Goal: Information Seeking & Learning: Check status

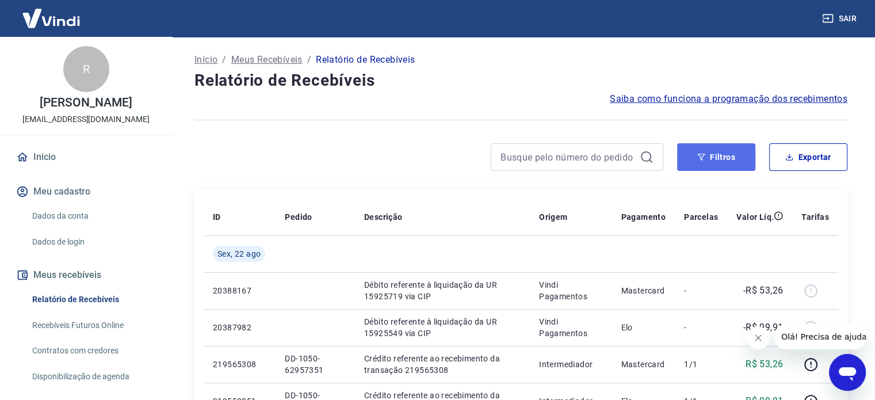
click at [711, 160] on button "Filtros" at bounding box center [716, 157] width 78 height 28
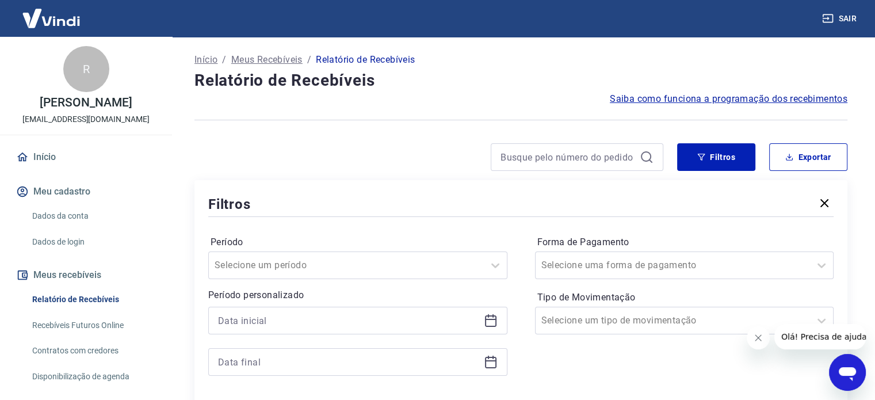
click at [641, 152] on icon at bounding box center [647, 157] width 14 height 14
click at [591, 155] on input at bounding box center [567, 156] width 135 height 17
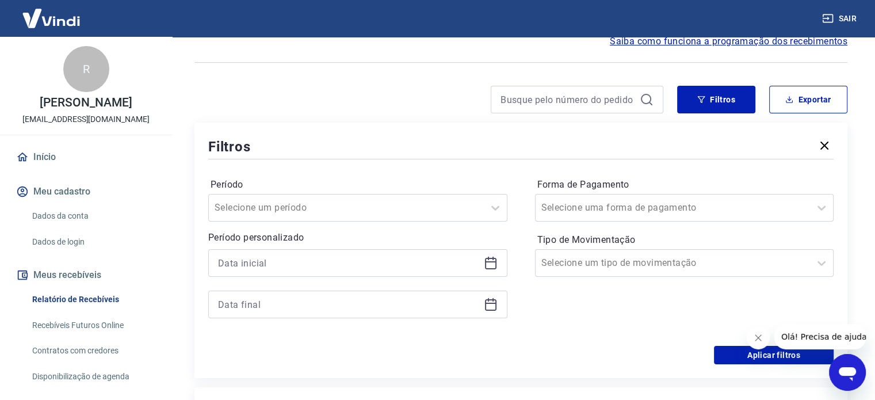
click at [491, 262] on icon at bounding box center [491, 261] width 12 height 1
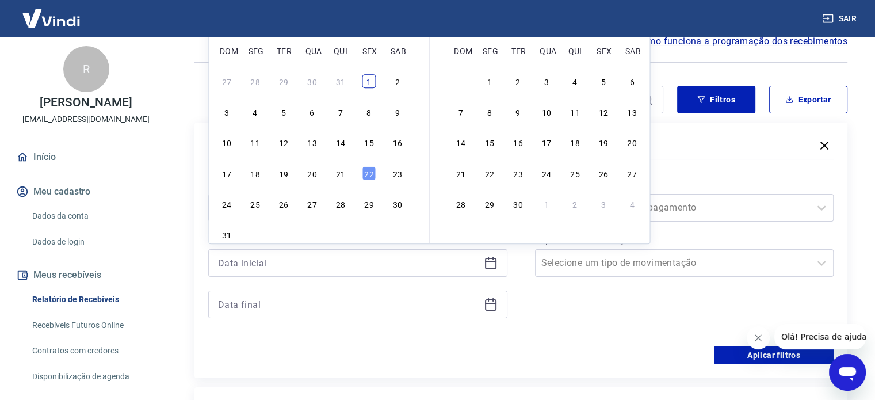
click at [366, 81] on div "1" at bounding box center [369, 81] width 14 height 14
type input "[DATE]"
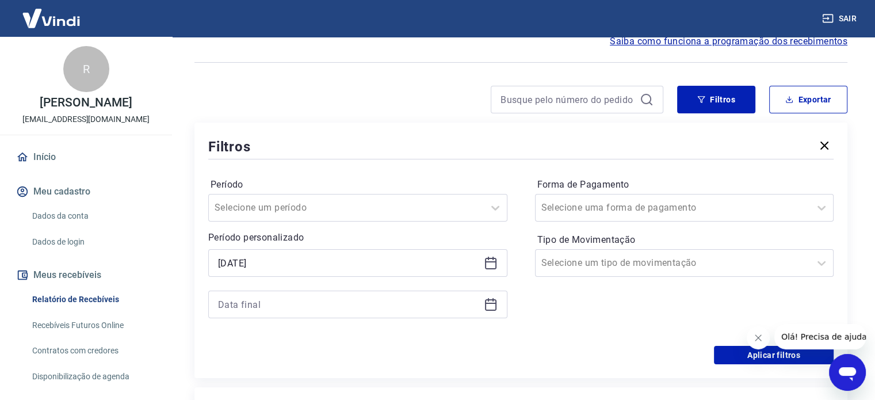
click at [492, 303] on icon at bounding box center [491, 303] width 12 height 1
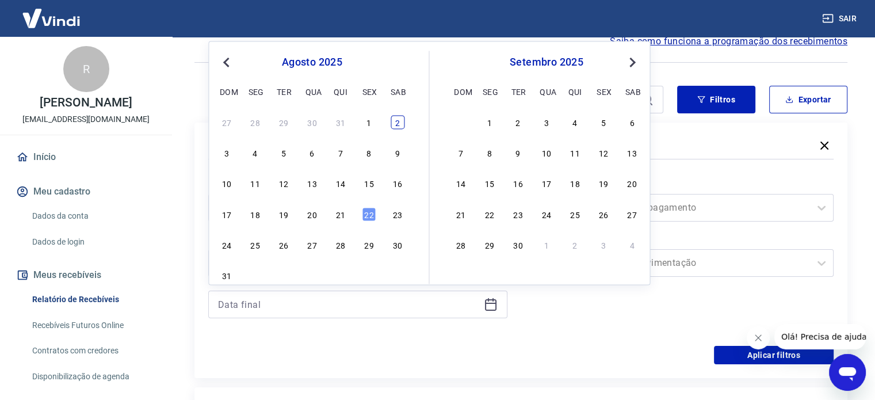
click at [394, 127] on div "2" at bounding box center [398, 122] width 14 height 14
type input "[DATE]"
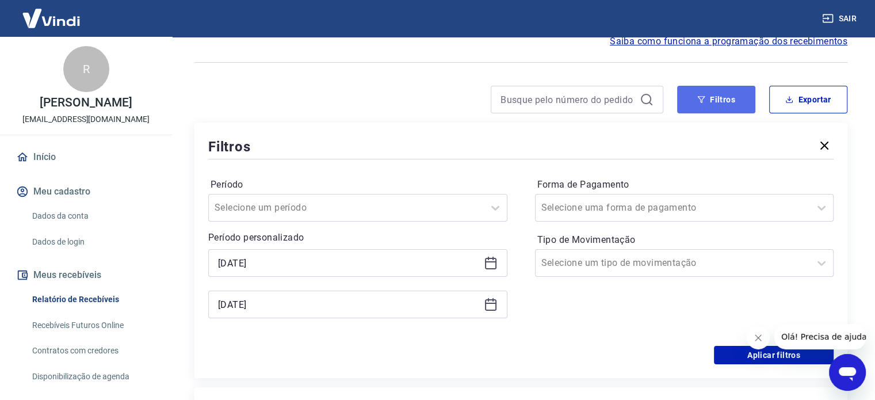
click at [729, 98] on button "Filtros" at bounding box center [716, 100] width 78 height 28
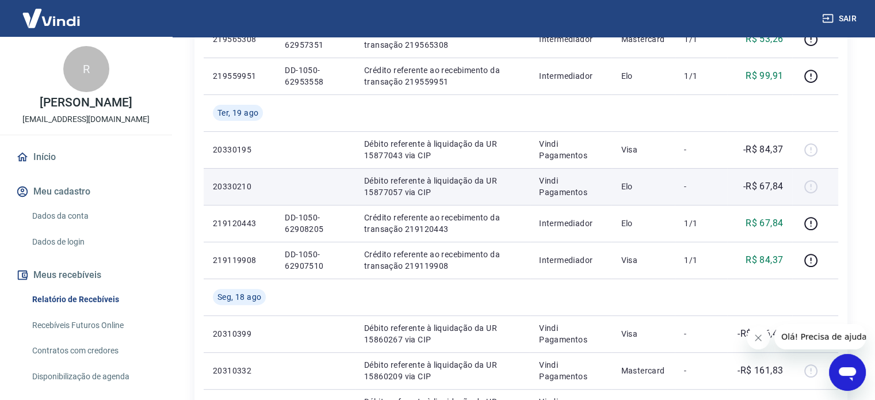
scroll to position [345, 0]
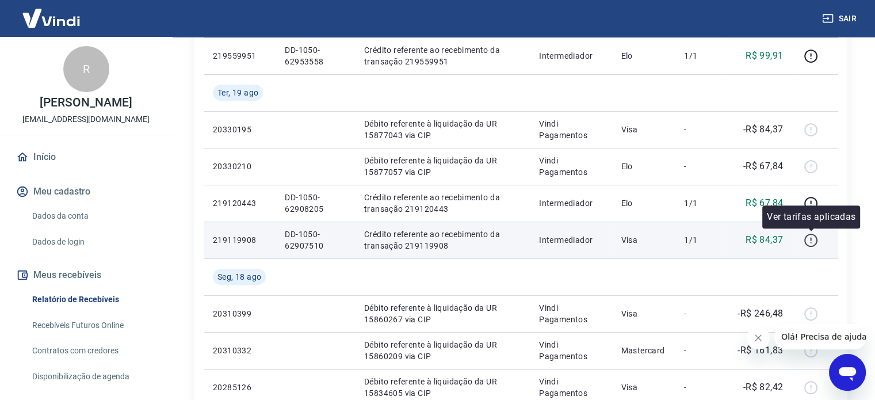
click at [810, 239] on icon "button" at bounding box center [810, 238] width 1 height 3
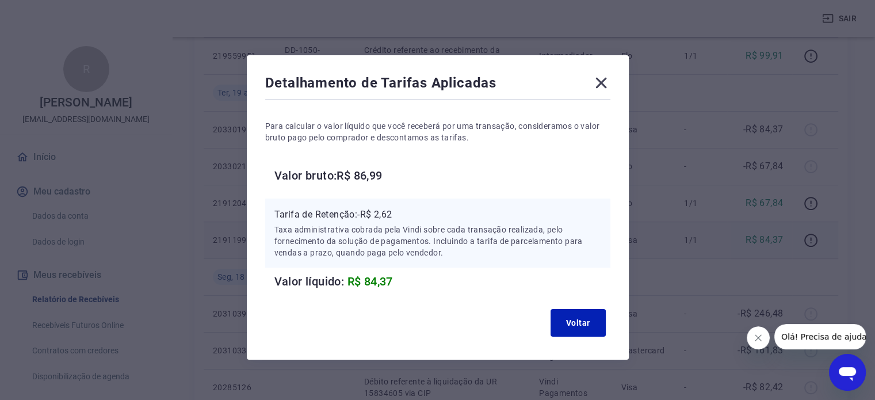
click at [603, 86] on icon at bounding box center [600, 83] width 11 height 11
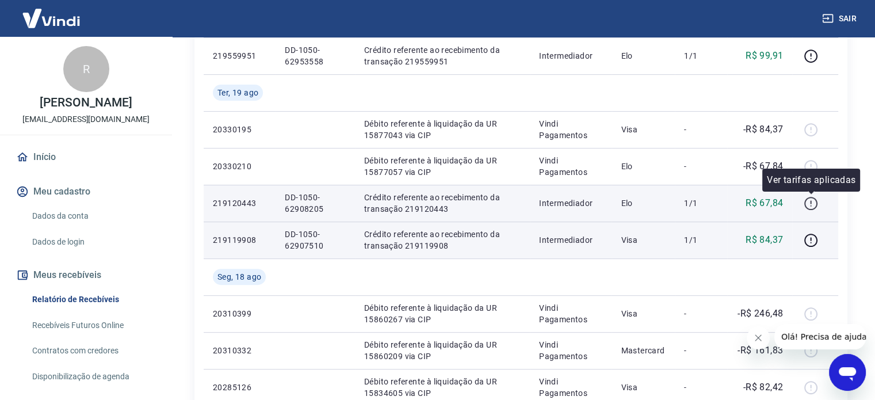
click at [813, 205] on icon "button" at bounding box center [811, 203] width 14 height 14
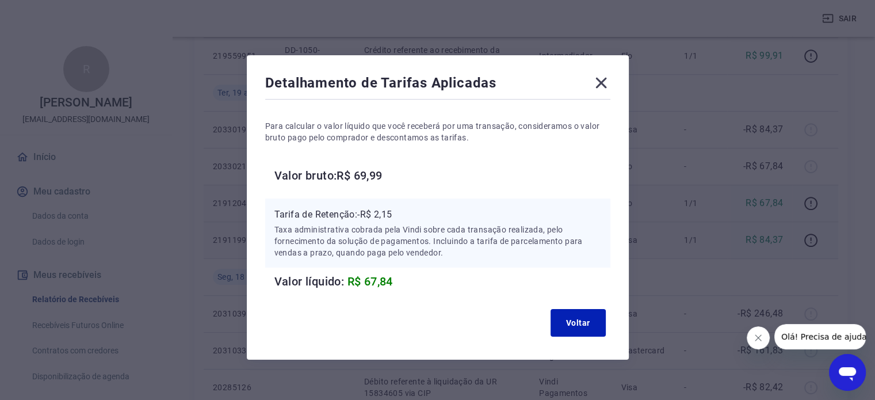
click at [602, 83] on icon at bounding box center [600, 83] width 11 height 11
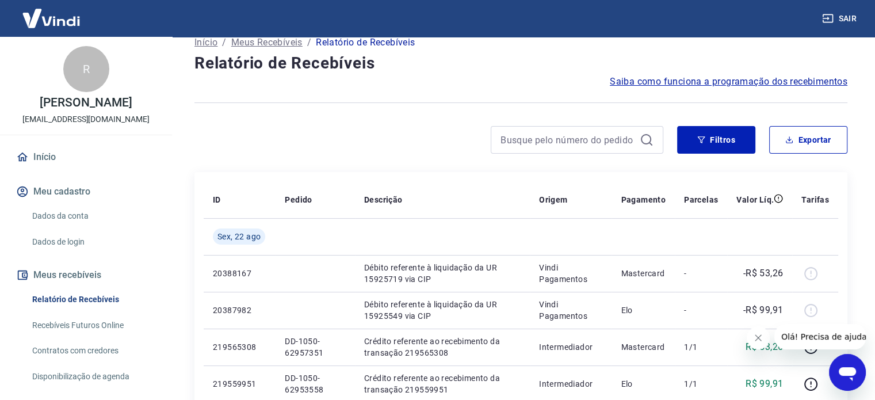
scroll to position [0, 0]
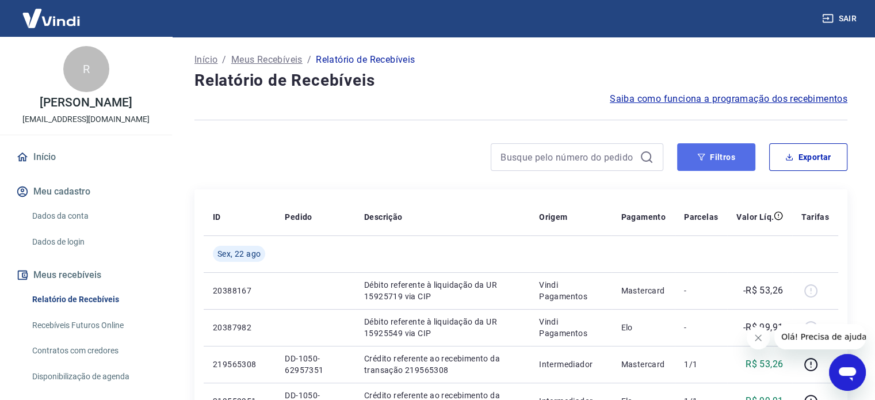
click at [713, 159] on button "Filtros" at bounding box center [716, 157] width 78 height 28
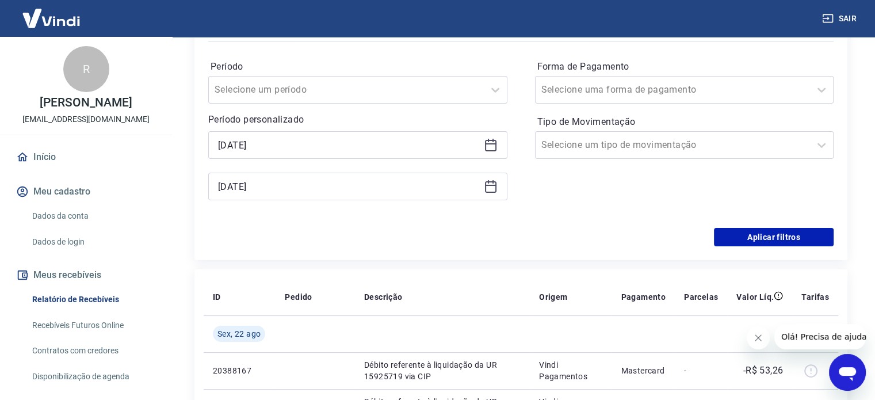
scroll to position [288, 0]
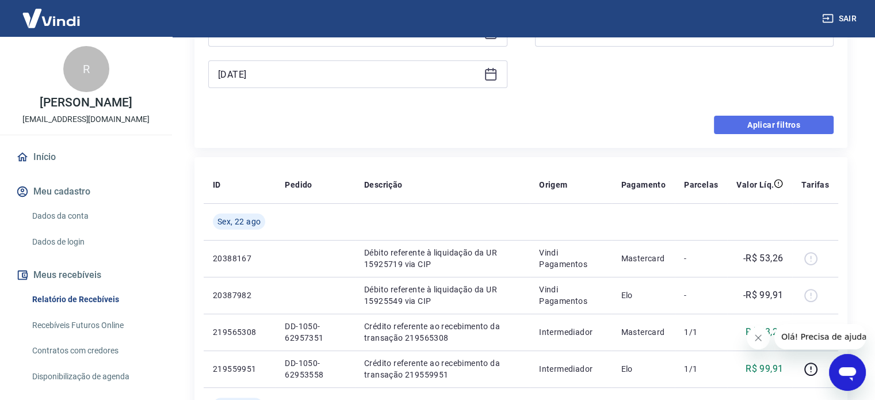
click at [749, 123] on button "Aplicar filtros" at bounding box center [774, 125] width 120 height 18
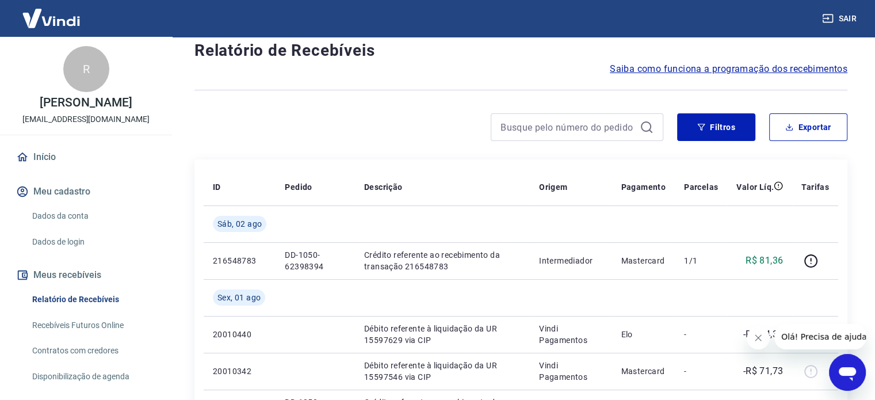
scroll to position [58, 0]
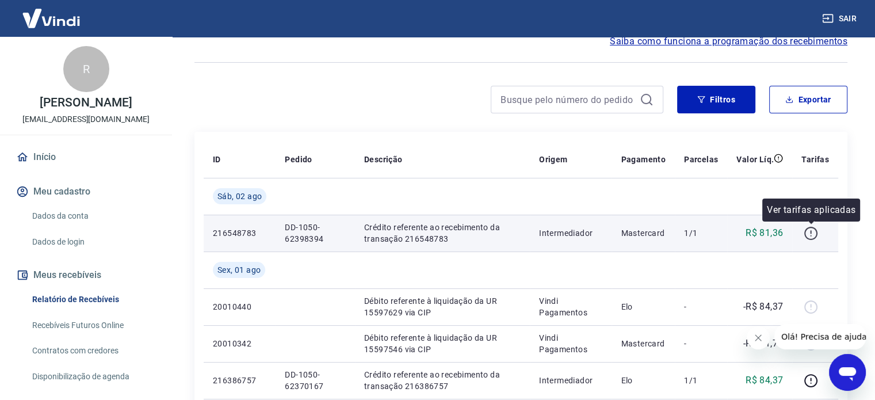
click at [810, 234] on icon "button" at bounding box center [811, 233] width 14 height 14
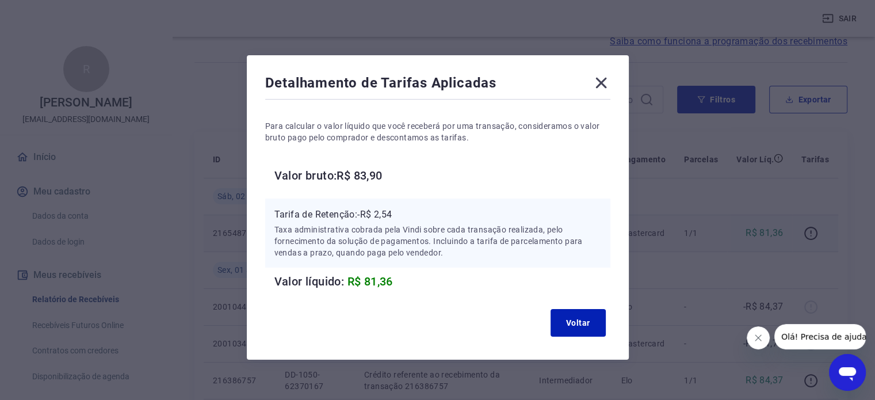
click at [598, 82] on icon at bounding box center [601, 83] width 18 height 18
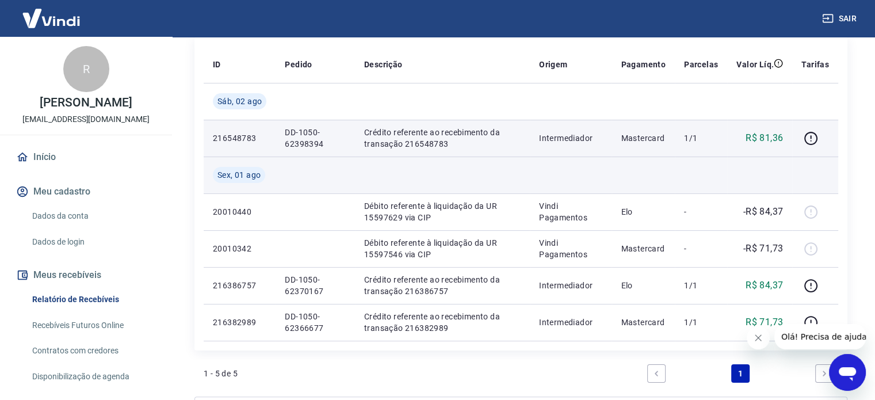
scroll to position [173, 0]
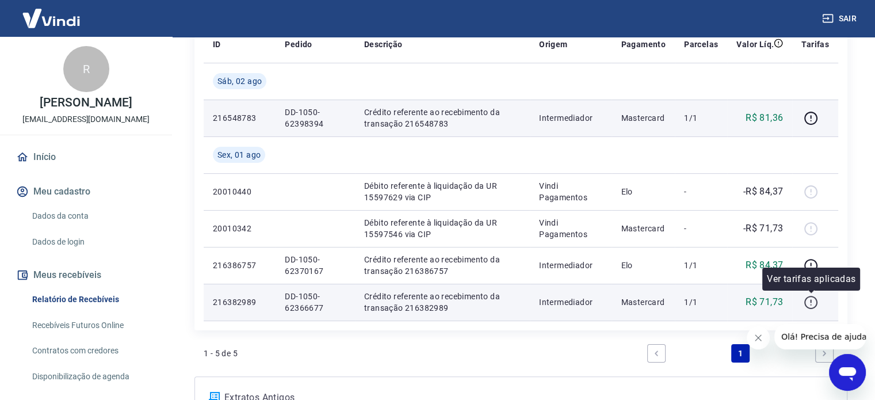
click at [808, 303] on icon "button" at bounding box center [811, 302] width 14 height 14
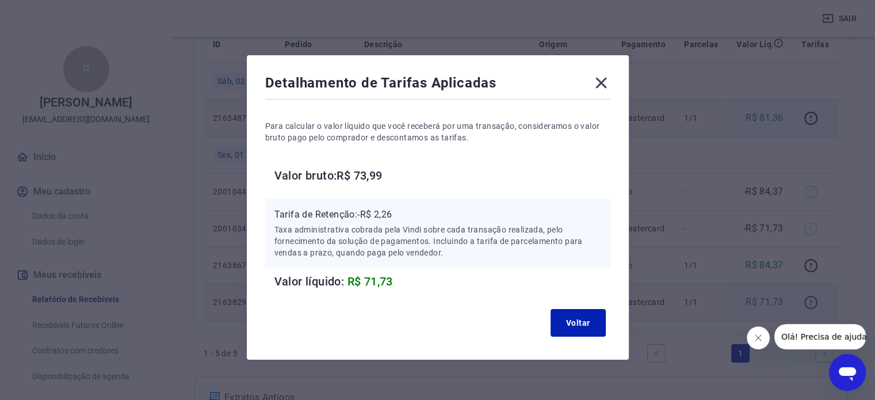
click at [808, 303] on div "Detalhamento de Tarifas Aplicadas Para calcular o valor líquido que você recebe…" at bounding box center [437, 200] width 875 height 400
click at [601, 82] on icon at bounding box center [600, 83] width 11 height 11
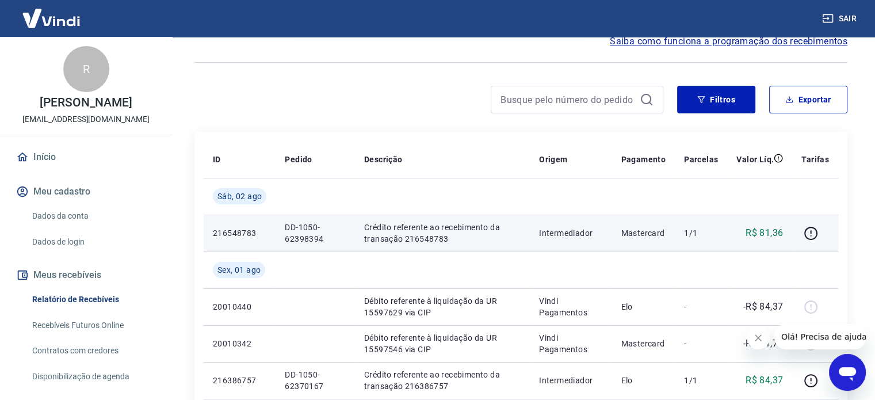
scroll to position [115, 0]
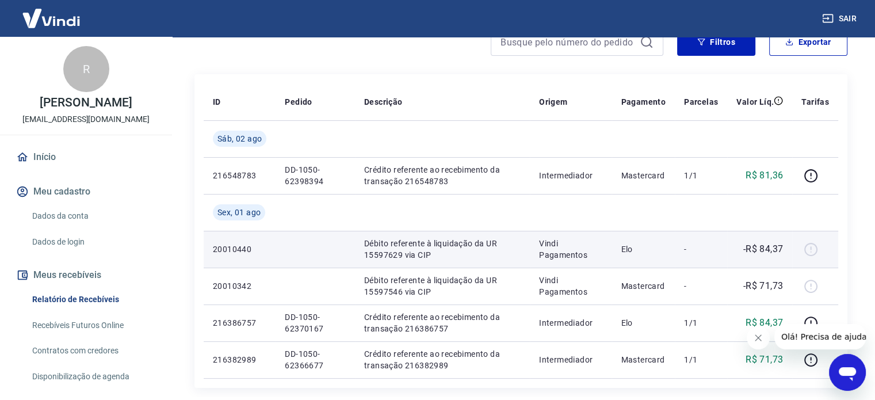
click at [811, 246] on div at bounding box center [815, 249] width 28 height 18
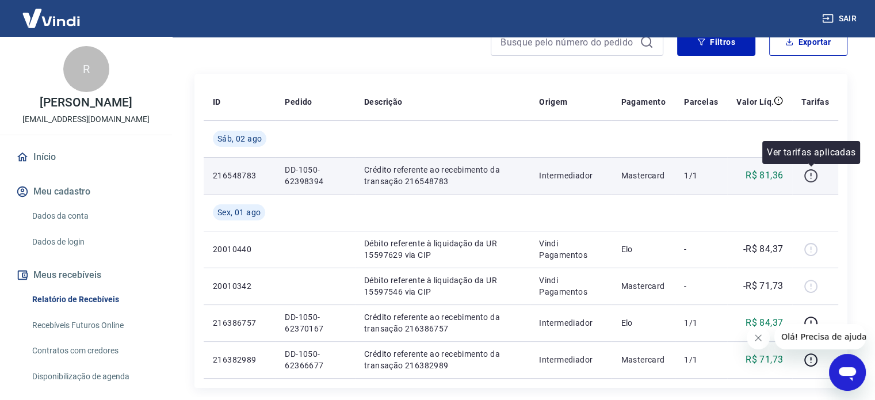
click at [810, 174] on icon "button" at bounding box center [811, 176] width 14 height 14
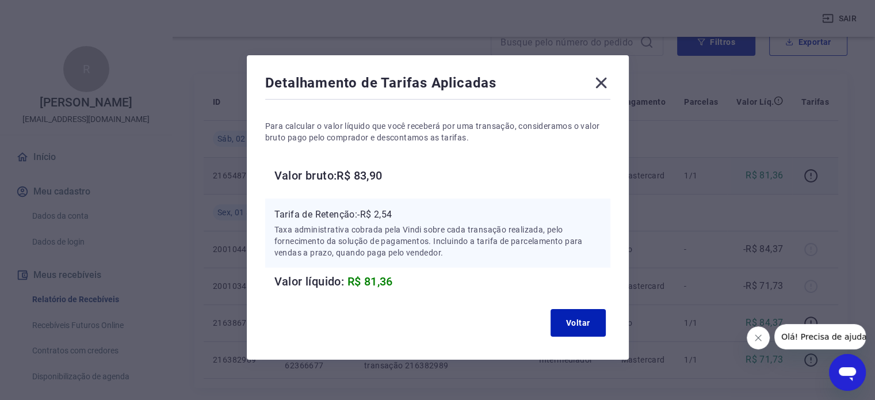
click at [602, 81] on icon at bounding box center [600, 83] width 11 height 11
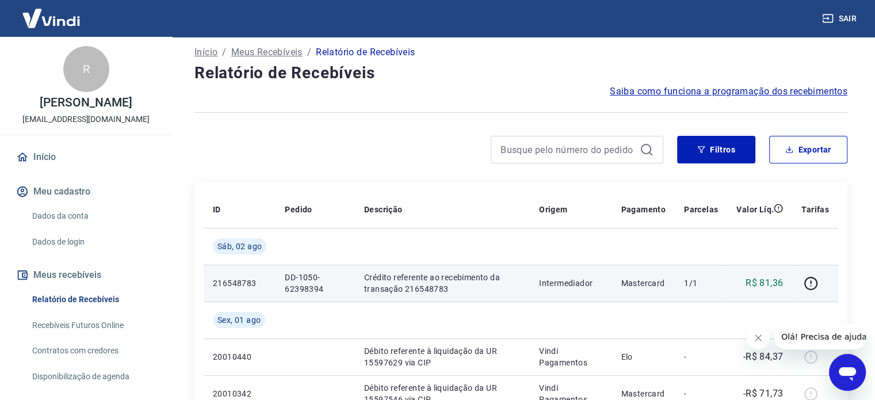
scroll to position [0, 0]
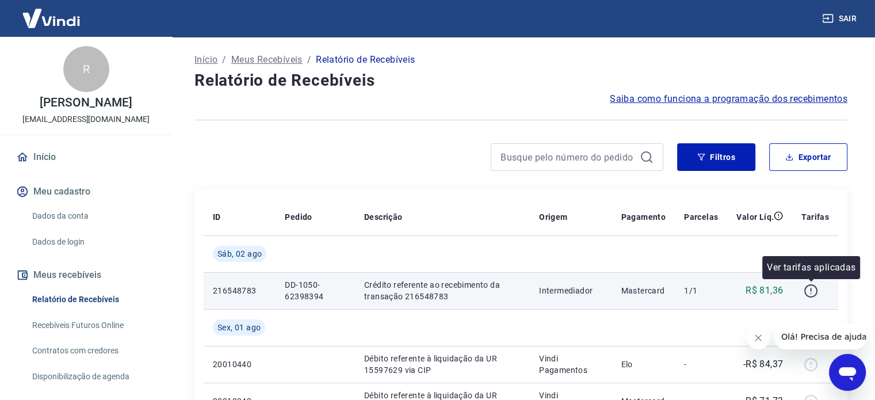
click at [809, 293] on icon "button" at bounding box center [811, 291] width 14 height 14
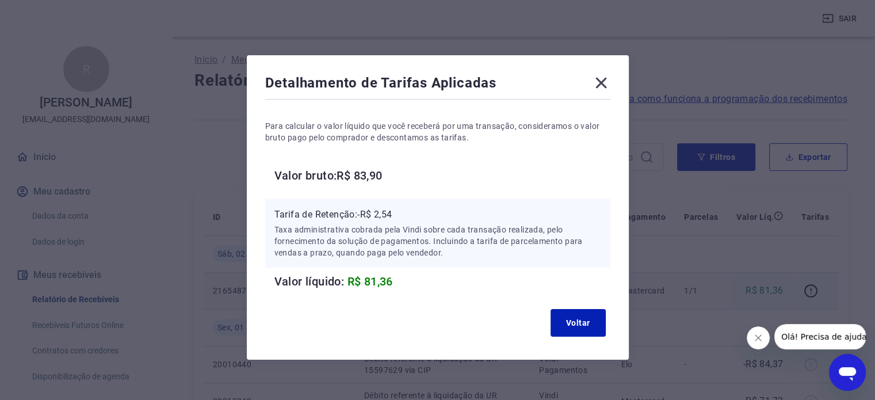
click at [607, 83] on icon at bounding box center [601, 83] width 18 height 18
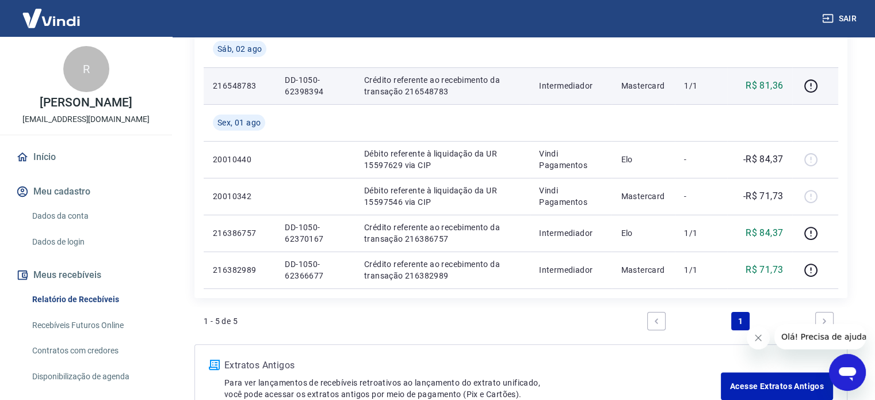
scroll to position [230, 0]
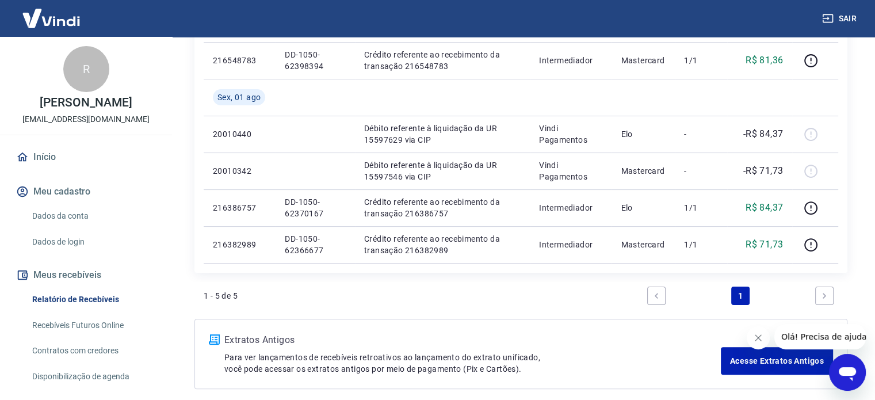
click at [827, 289] on link "Next page" at bounding box center [824, 295] width 18 height 18
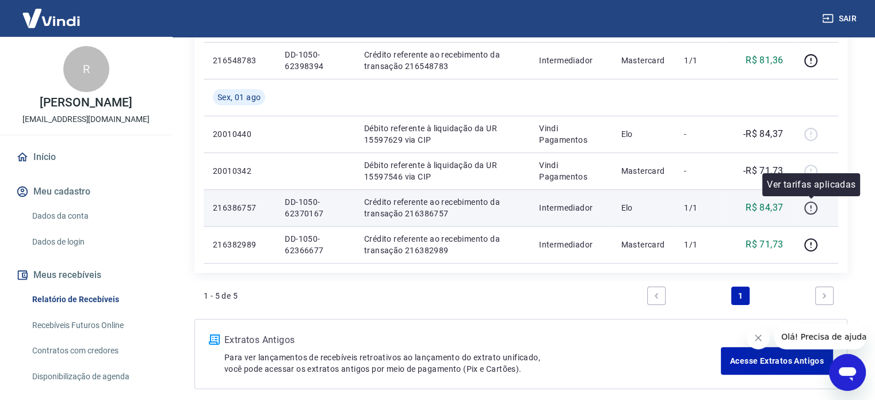
click at [807, 206] on icon "button" at bounding box center [811, 208] width 14 height 14
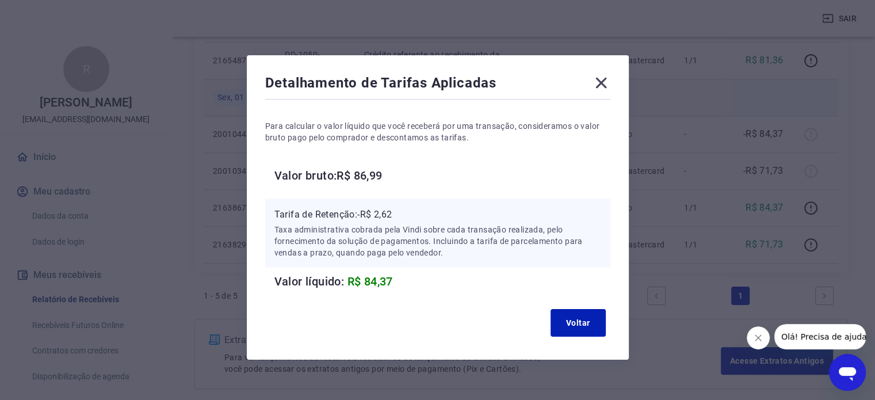
click at [598, 80] on icon at bounding box center [600, 83] width 11 height 11
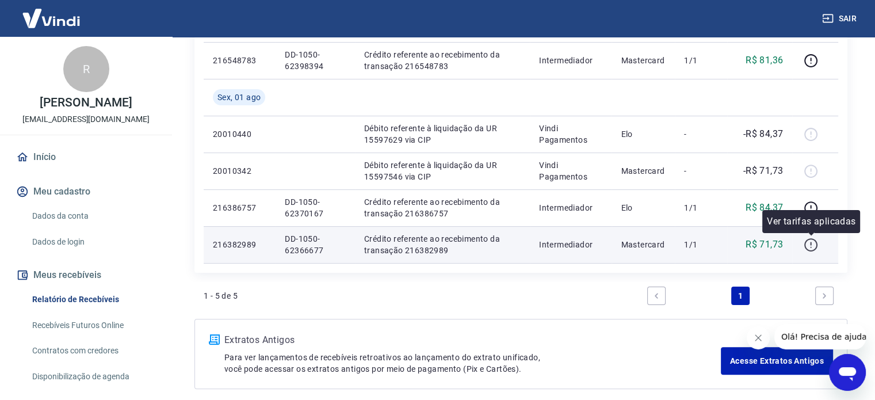
click at [810, 247] on icon "button" at bounding box center [811, 245] width 14 height 14
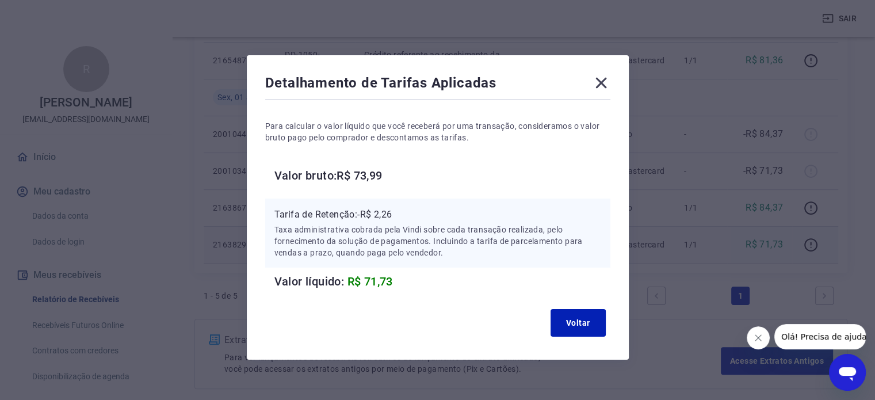
click at [598, 86] on icon at bounding box center [600, 83] width 11 height 11
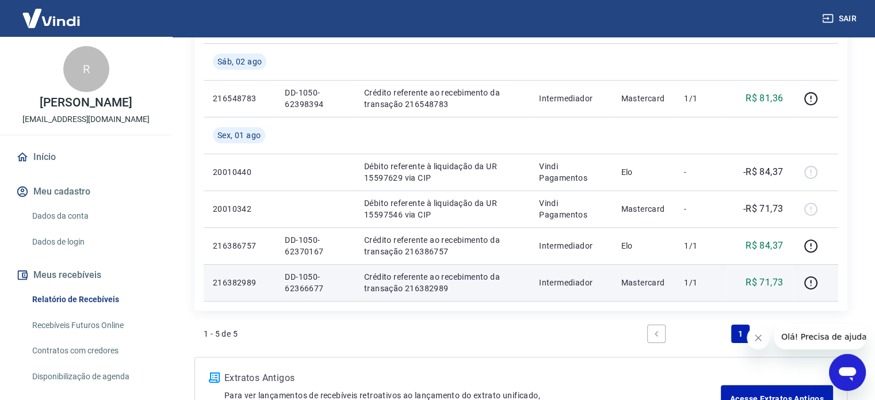
scroll to position [173, 0]
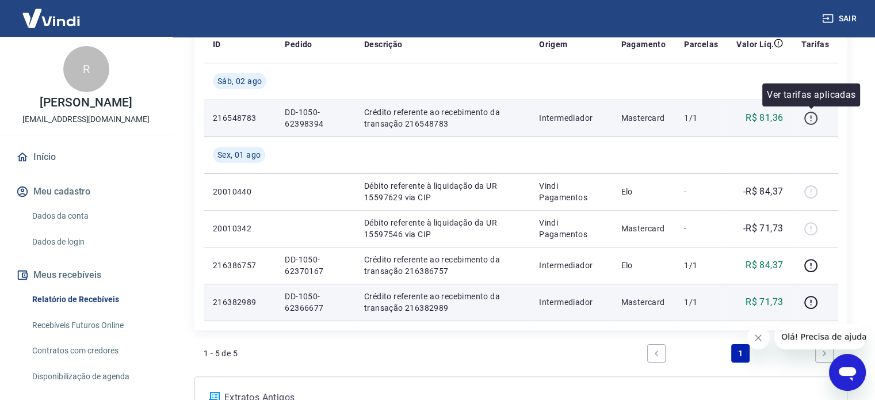
click at [811, 116] on icon "button" at bounding box center [810, 116] width 1 height 3
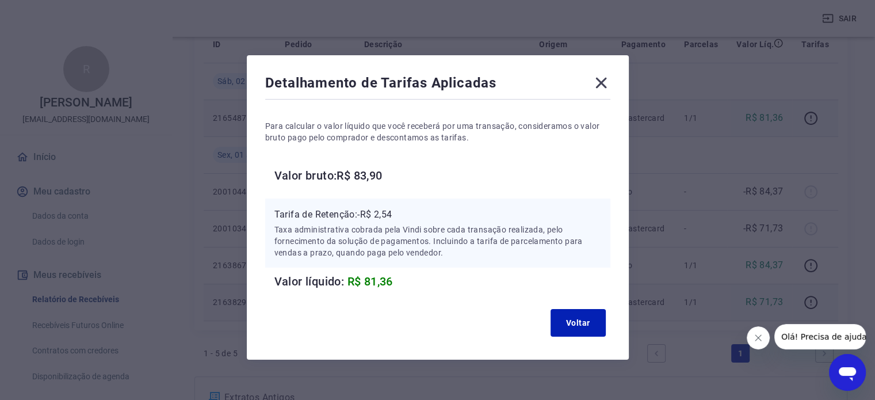
click at [602, 87] on icon at bounding box center [601, 83] width 18 height 18
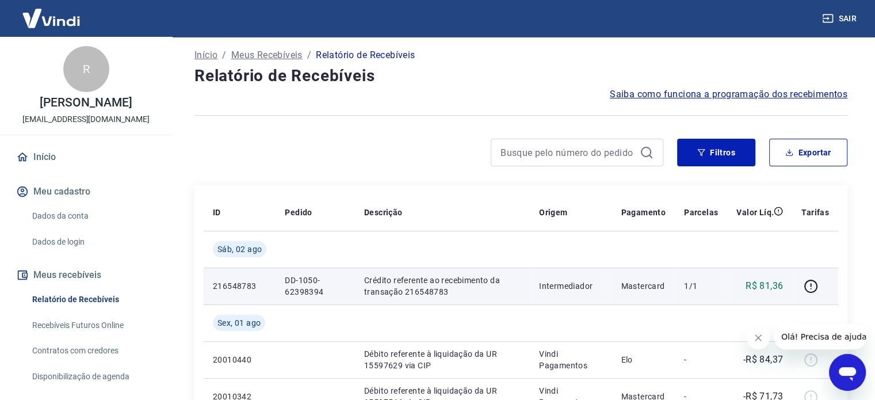
scroll to position [0, 0]
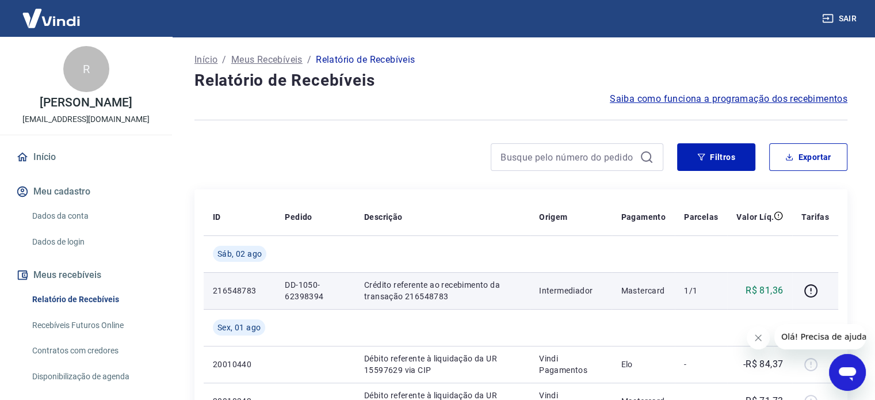
click at [647, 157] on icon at bounding box center [647, 157] width 14 height 14
click at [714, 159] on button "Filtros" at bounding box center [716, 157] width 78 height 28
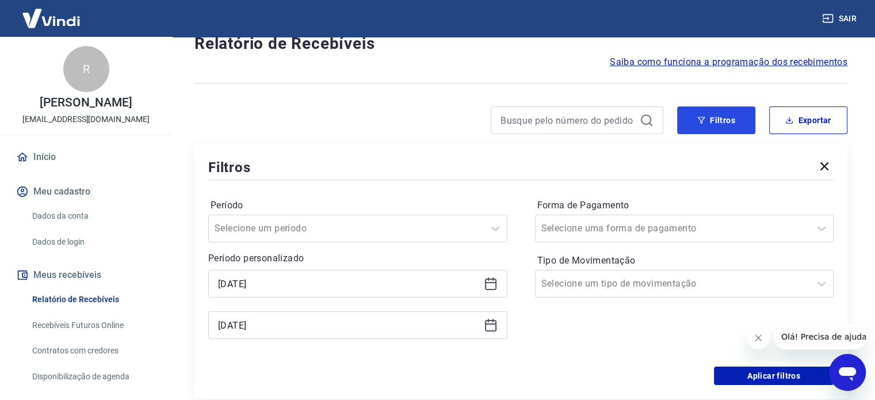
scroll to position [58, 0]
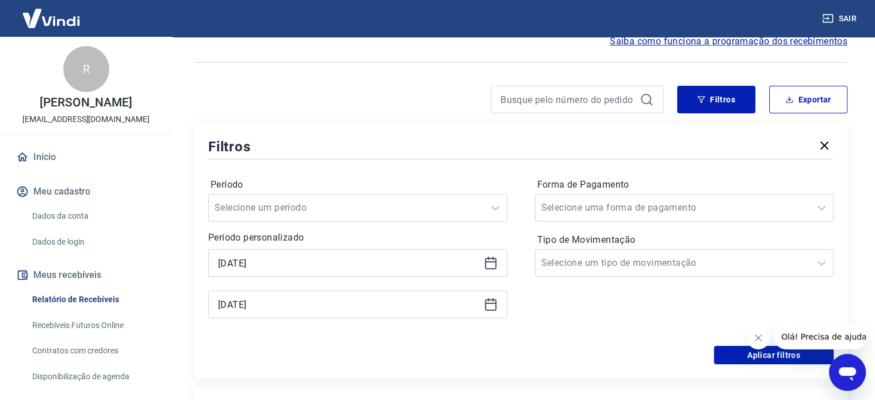
click at [485, 262] on icon at bounding box center [491, 261] width 12 height 1
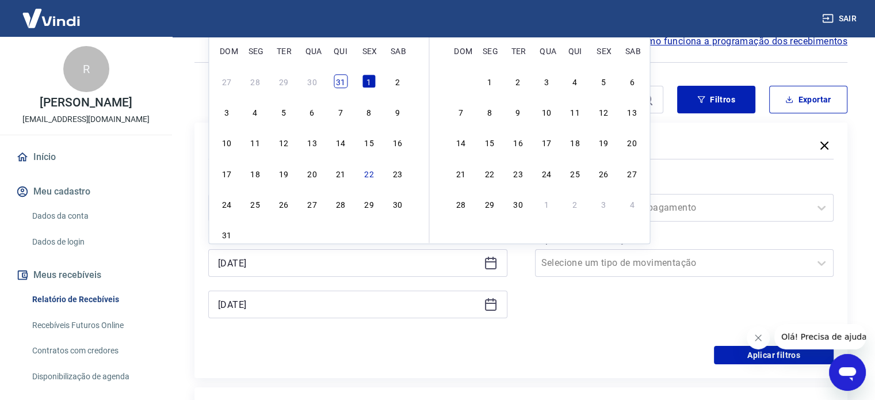
click at [339, 81] on div "31" at bounding box center [341, 81] width 14 height 14
type input "[DATE]"
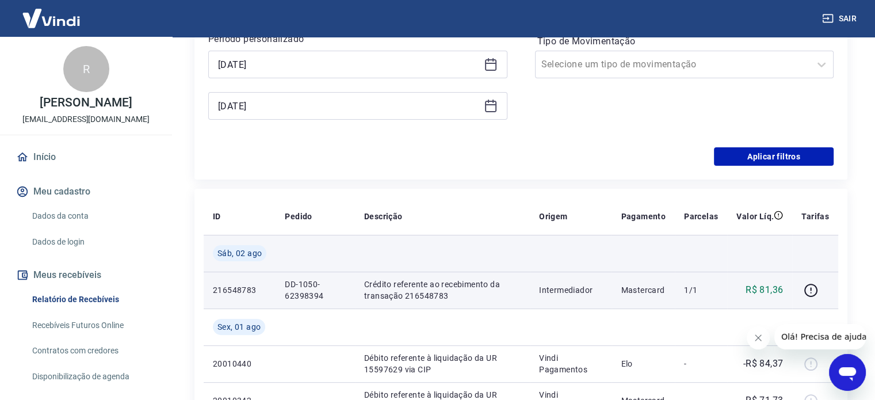
scroll to position [288, 0]
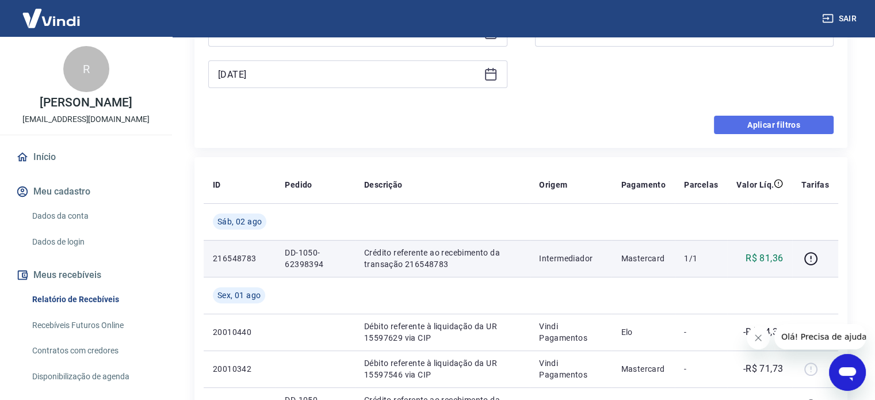
click at [752, 130] on button "Aplicar filtros" at bounding box center [774, 125] width 120 height 18
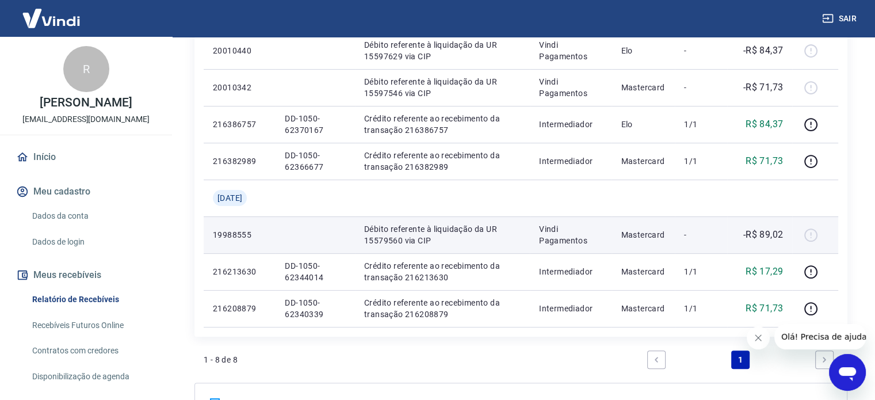
scroll to position [371, 0]
